Goal: Check status: Check status

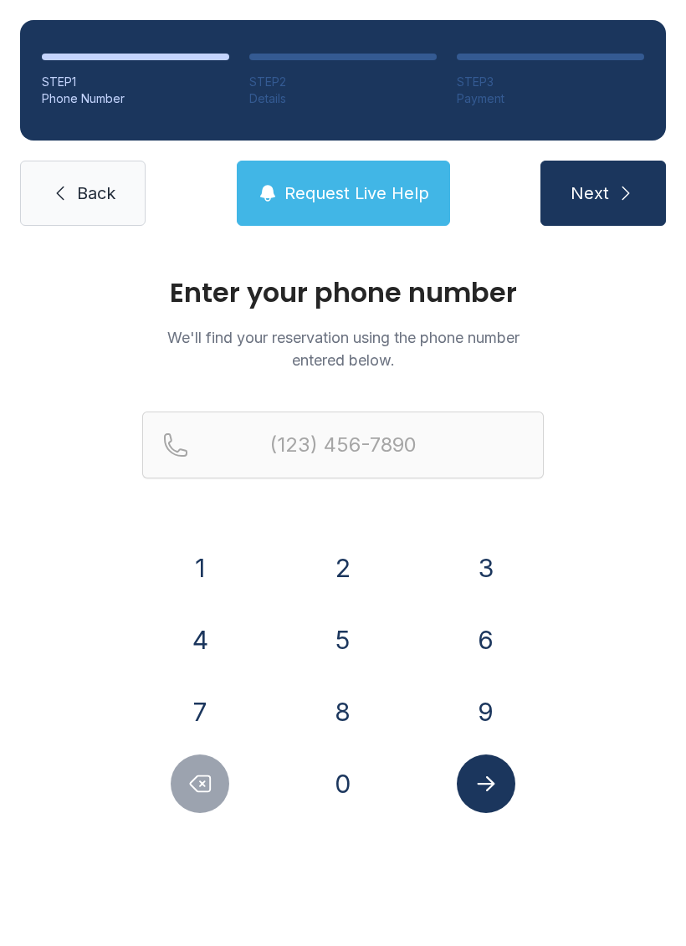
click at [492, 644] on button "6" at bounding box center [486, 639] width 59 height 59
click at [200, 707] on button "7" at bounding box center [200, 711] width 59 height 59
click at [328, 700] on button "8" at bounding box center [343, 711] width 59 height 59
click at [327, 700] on button "8" at bounding box center [343, 711] width 59 height 59
click at [347, 784] on button "0" at bounding box center [343, 783] width 59 height 59
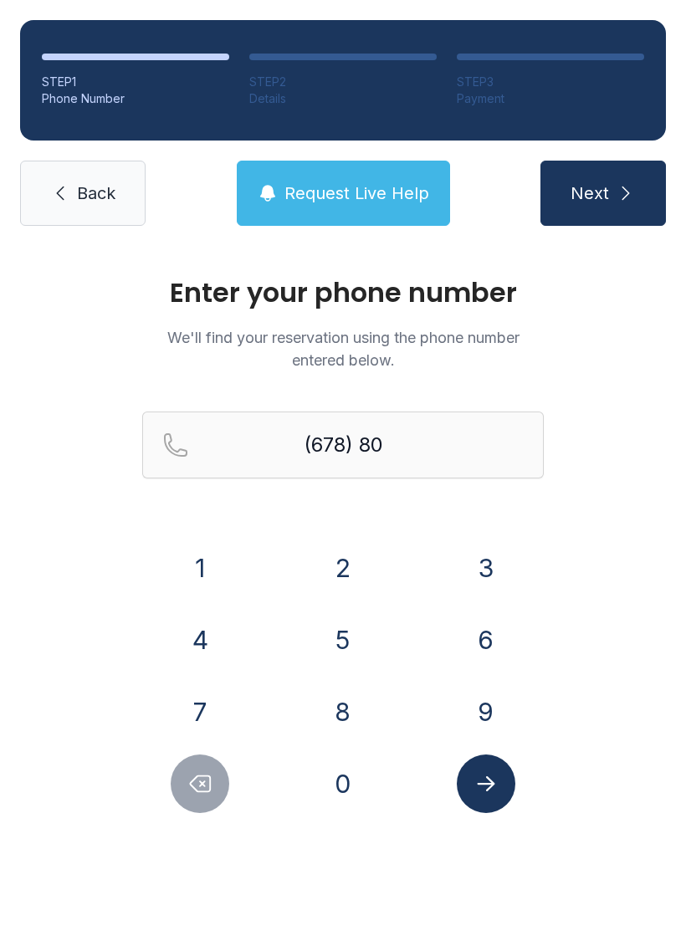
click at [347, 784] on button "0" at bounding box center [343, 783] width 59 height 59
click at [194, 630] on button "4" at bounding box center [200, 639] width 59 height 59
click at [474, 711] on button "9" at bounding box center [486, 711] width 59 height 59
click at [189, 559] on button "1" at bounding box center [200, 568] width 59 height 59
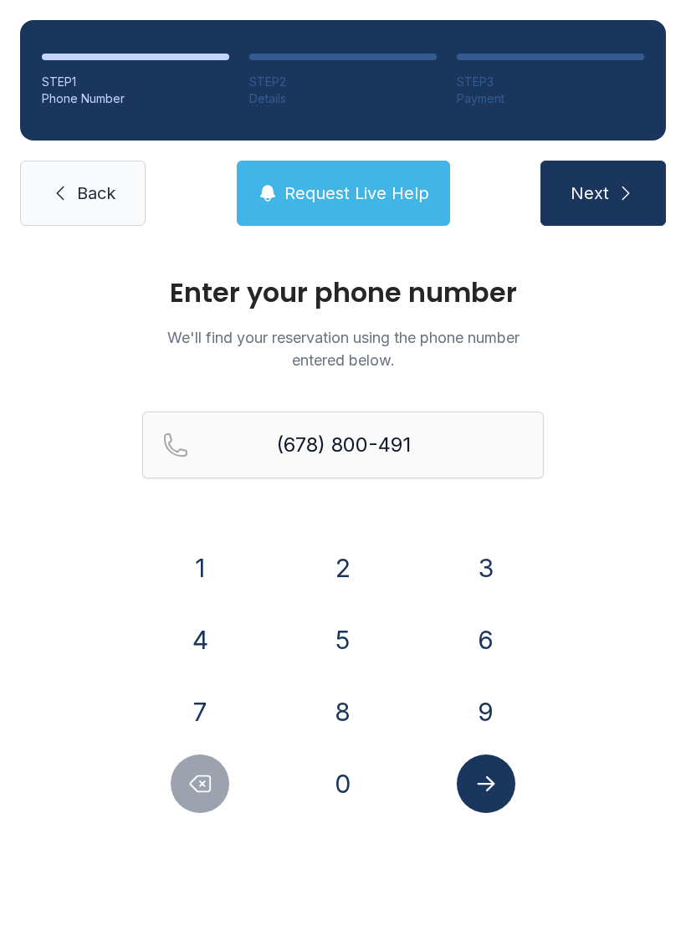
type input "[PHONE_NUMBER]"
click at [507, 768] on button "Submit lookup form" at bounding box center [486, 783] width 59 height 59
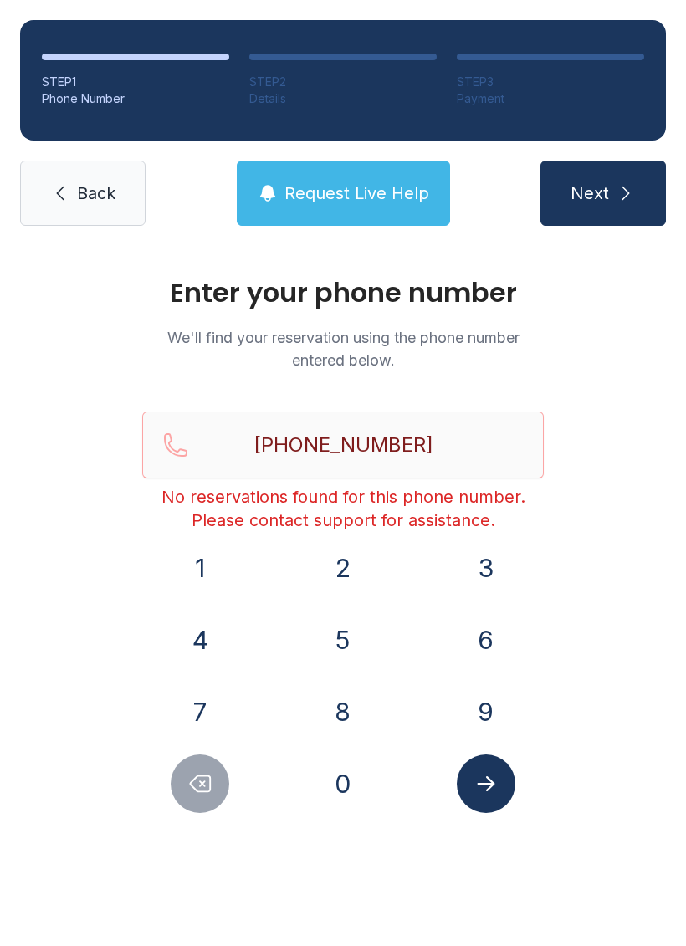
click at [358, 182] on span "Request Live Help" at bounding box center [356, 192] width 145 height 23
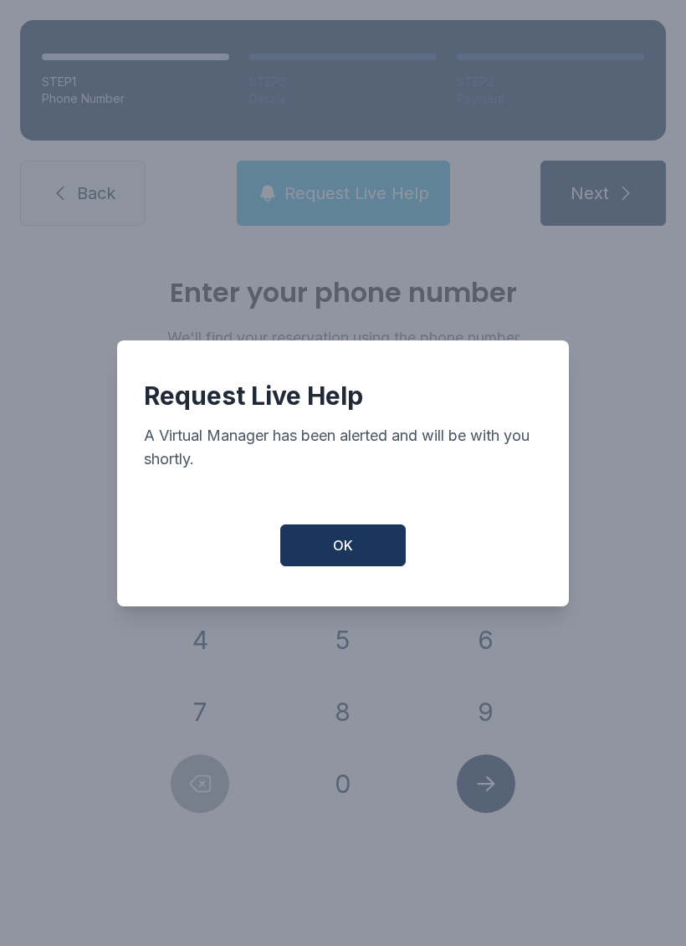
click at [329, 540] on button "OK" at bounding box center [342, 545] width 125 height 42
